Goal: Task Accomplishment & Management: Manage account settings

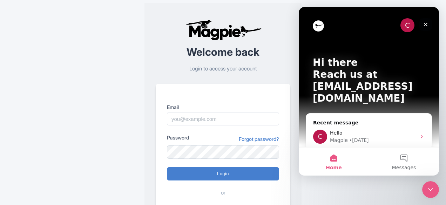
click at [424, 25] on icon "Close" at bounding box center [426, 25] width 6 height 6
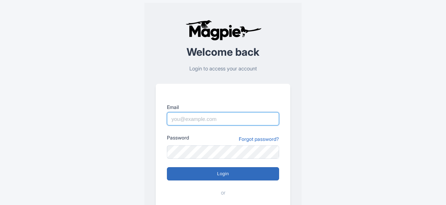
type input "[DOMAIN_NAME][EMAIL_ADDRESS][DOMAIN_NAME]"
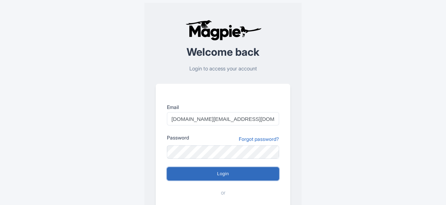
click at [211, 174] on input "Login" at bounding box center [223, 173] width 112 height 13
type input "Logging in..."
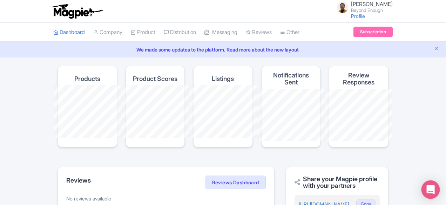
click at [435, 189] on div "Open Intercom Messenger" at bounding box center [430, 190] width 19 height 19
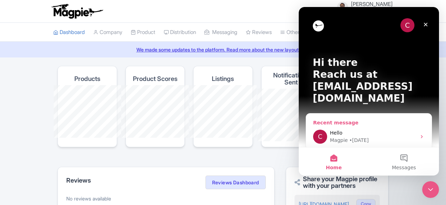
click at [361, 124] on div "C Hello Magpie • 6d ago" at bounding box center [369, 137] width 126 height 26
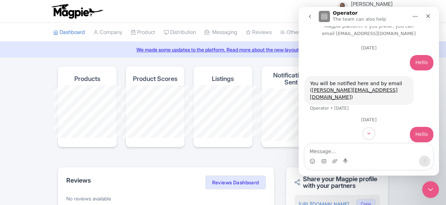
scroll to position [36, 0]
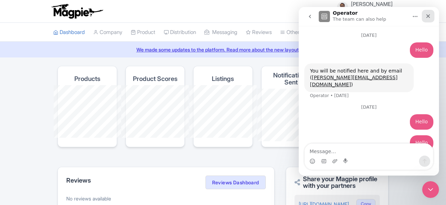
click at [428, 17] on icon "Close" at bounding box center [428, 16] width 6 height 6
